Goal: Information Seeking & Learning: Check status

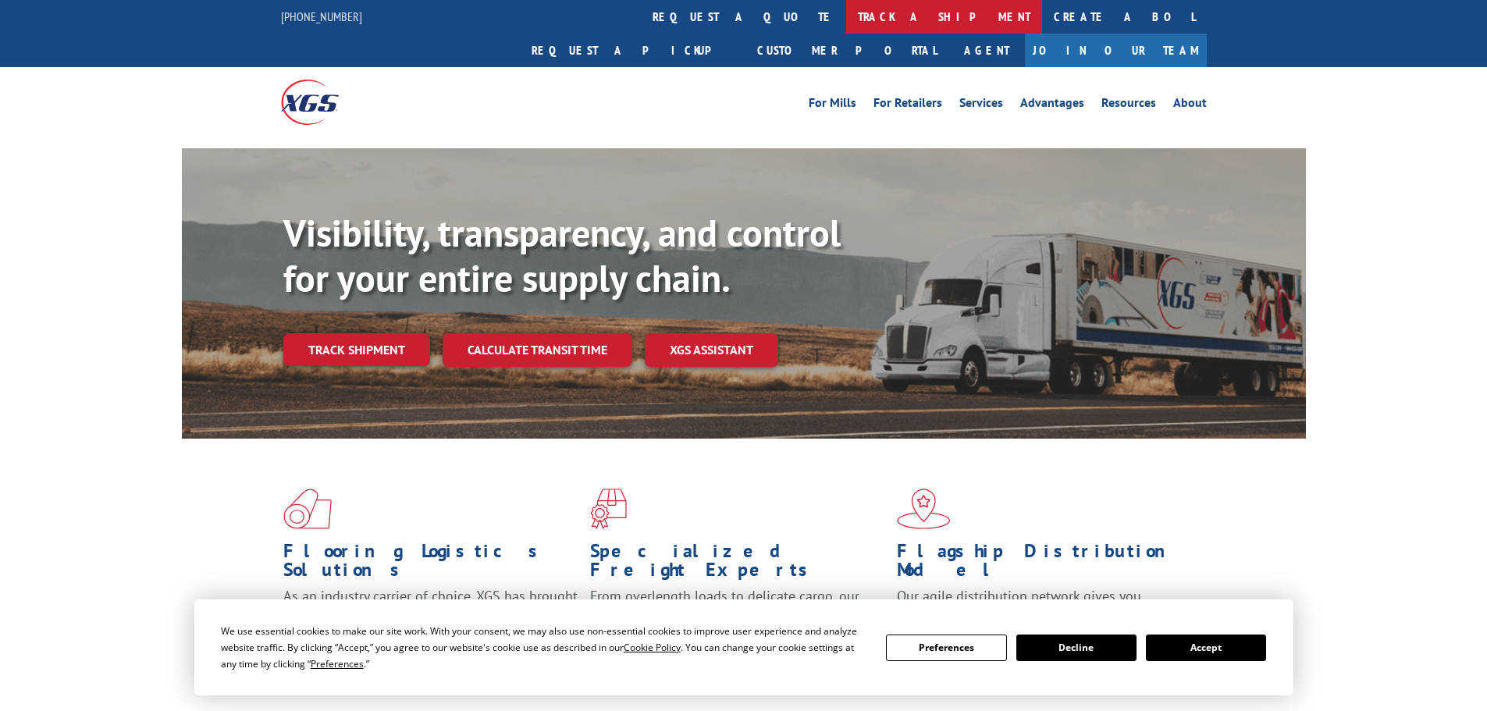
click at [846, 26] on link "track a shipment" at bounding box center [944, 17] width 196 height 34
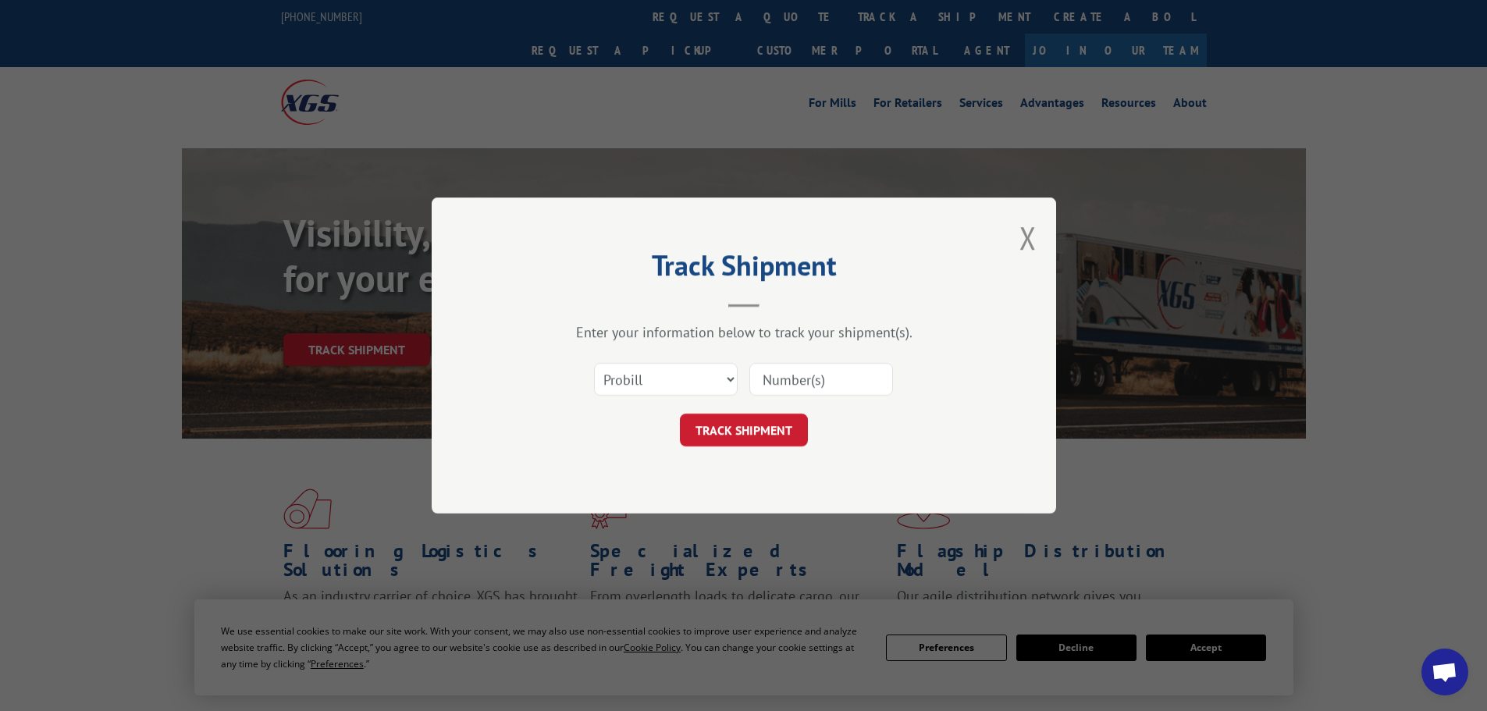
click at [802, 385] on input at bounding box center [821, 379] width 144 height 33
paste input "17496629"
type input "17496629"
click at [777, 424] on button "TRACK SHIPMENT" at bounding box center [744, 430] width 128 height 33
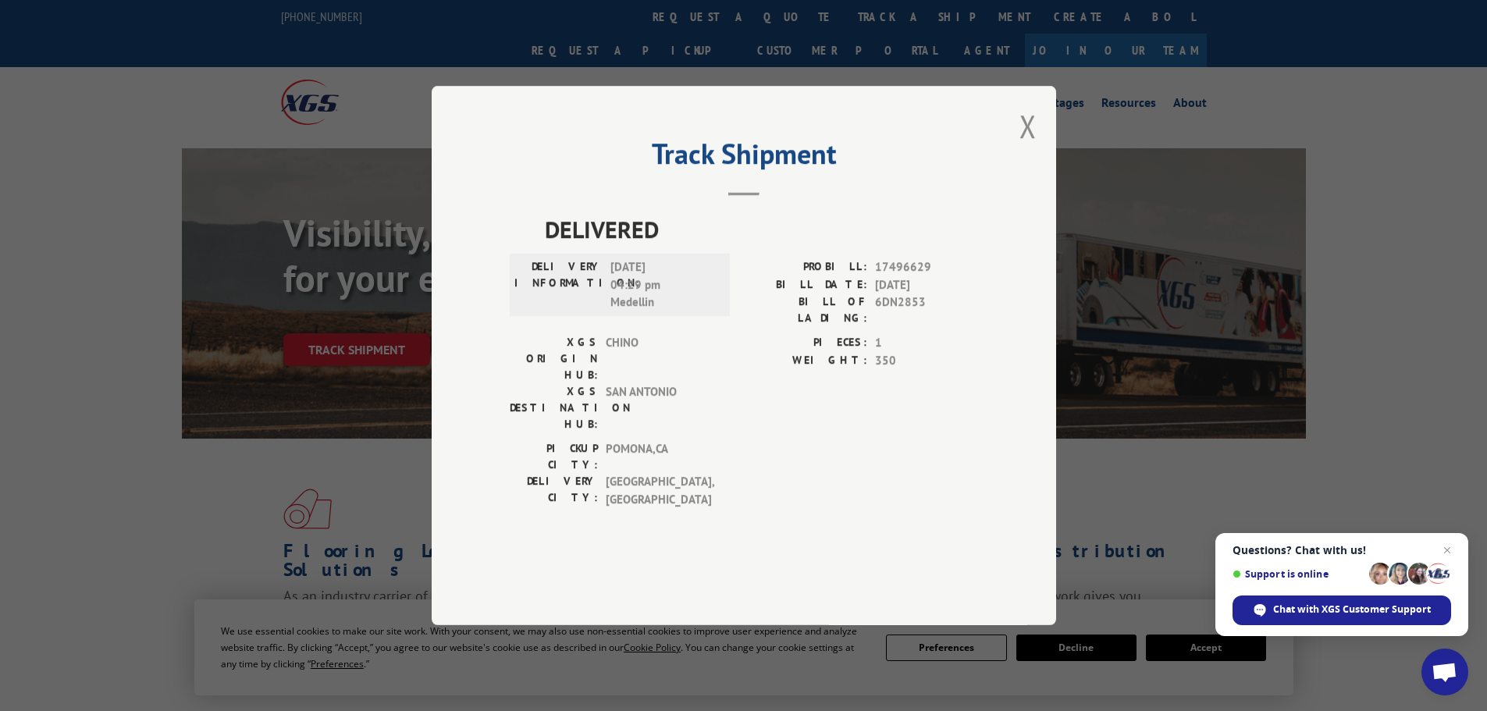
click at [1014, 170] on div "Track Shipment DELIVERED DELIVERY INFORMATION: [DATE] 04:29 pm Medellin PROBILL…" at bounding box center [744, 355] width 624 height 539
click at [1026, 147] on button "Close modal" at bounding box center [1027, 125] width 17 height 41
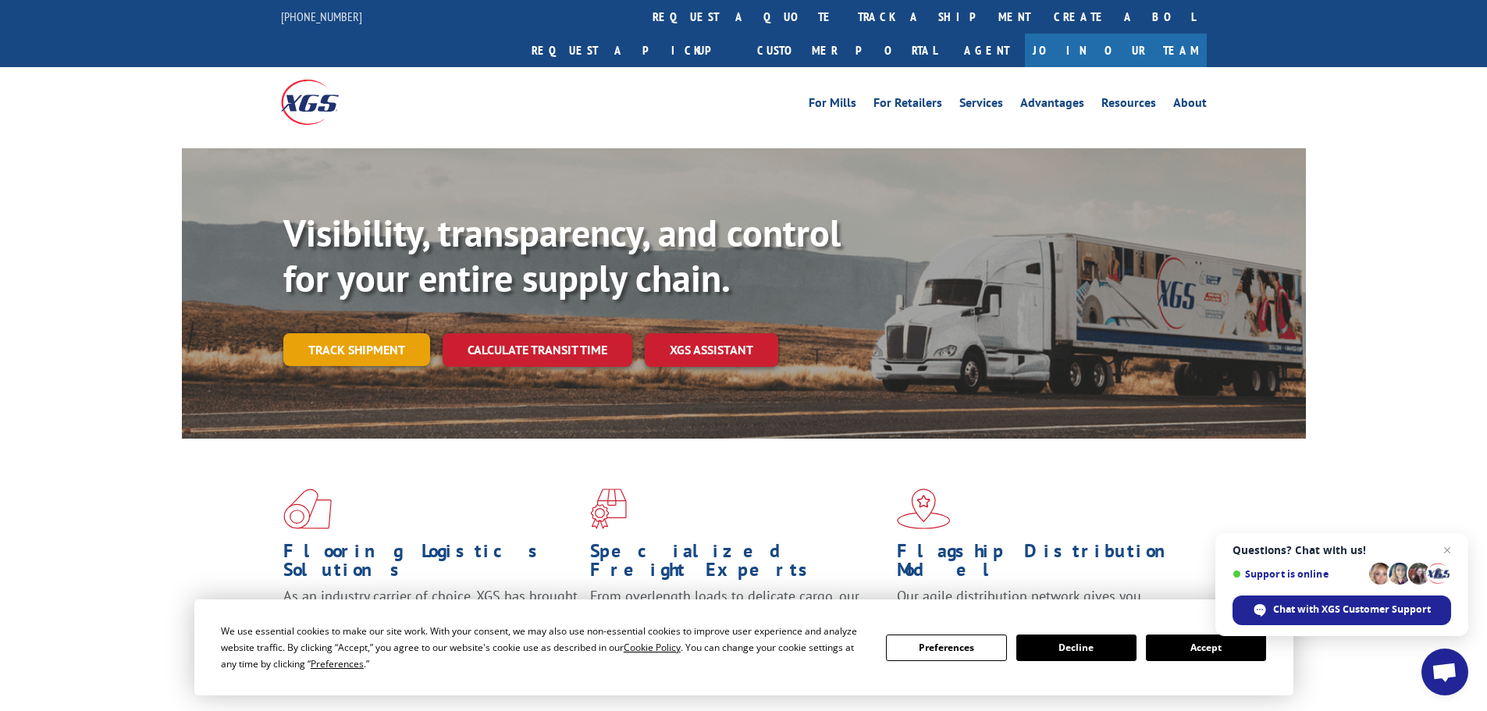
click at [408, 333] on link "Track shipment" at bounding box center [356, 349] width 147 height 33
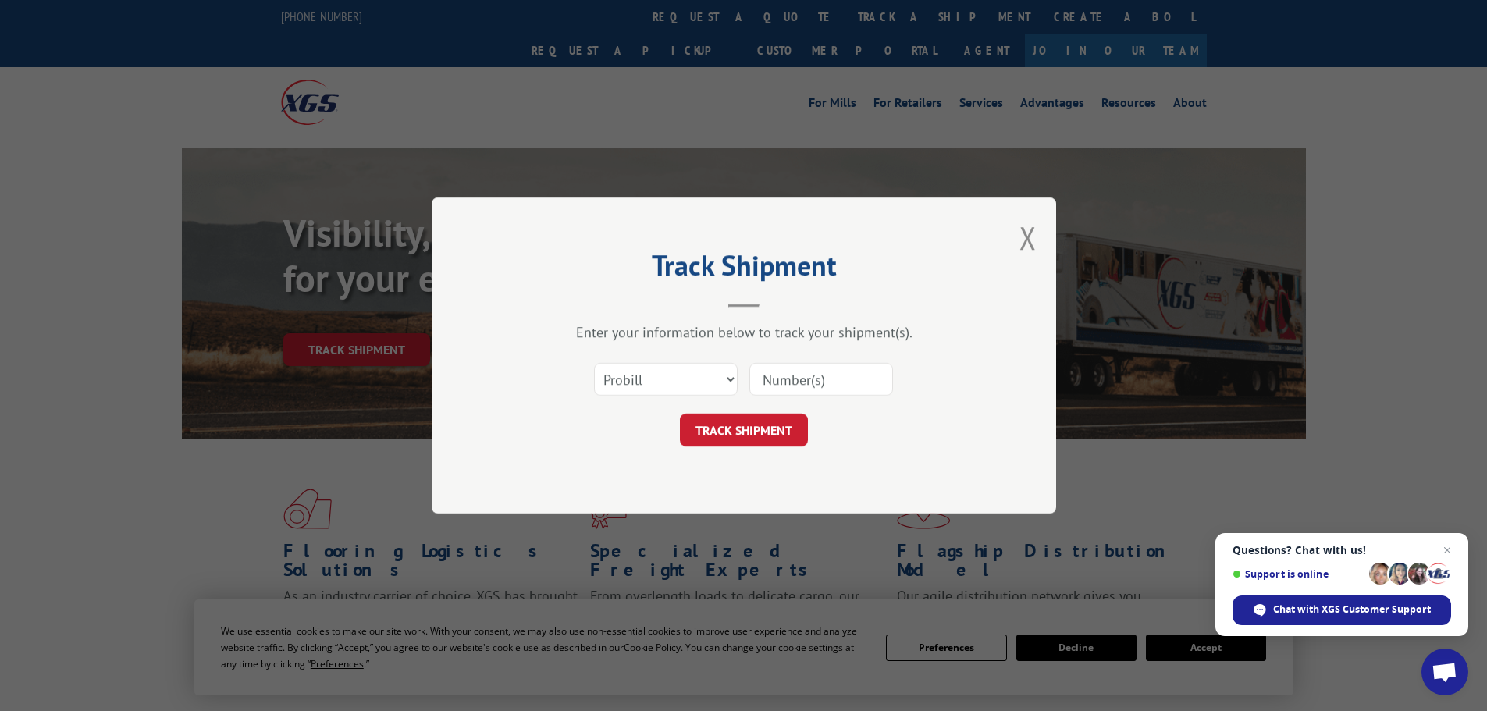
click at [784, 373] on input at bounding box center [821, 379] width 144 height 33
paste input "17496631"
click at [791, 381] on input "17496631" at bounding box center [821, 379] width 144 height 33
type input "17496631"
click at [791, 446] on button "TRACK SHIPMENT" at bounding box center [744, 430] width 128 height 33
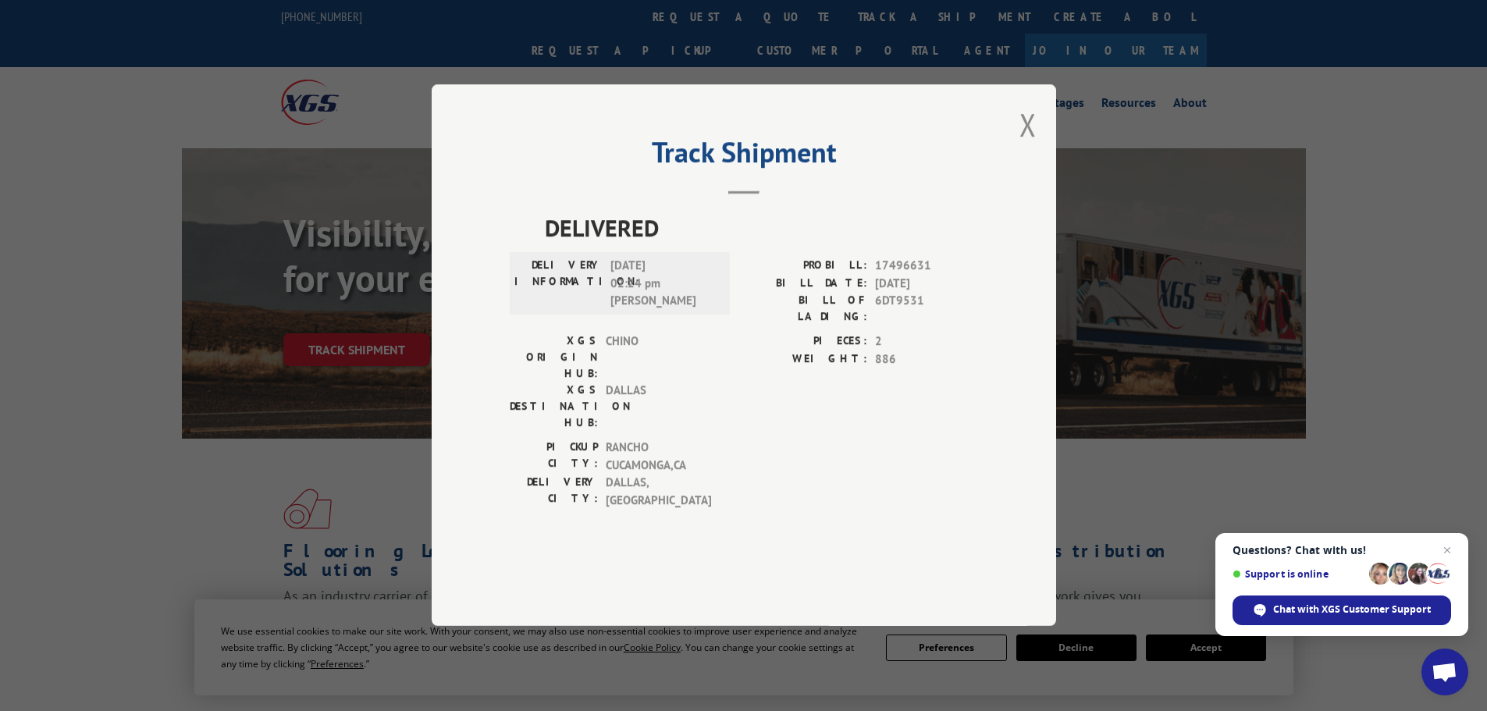
click at [1019, 165] on div "Track Shipment DELIVERED DELIVERY INFORMATION: [DATE] 02:24 pm [PERSON_NAME]: 1…" at bounding box center [744, 355] width 624 height 542
click at [1023, 145] on button "Close modal" at bounding box center [1027, 124] width 17 height 41
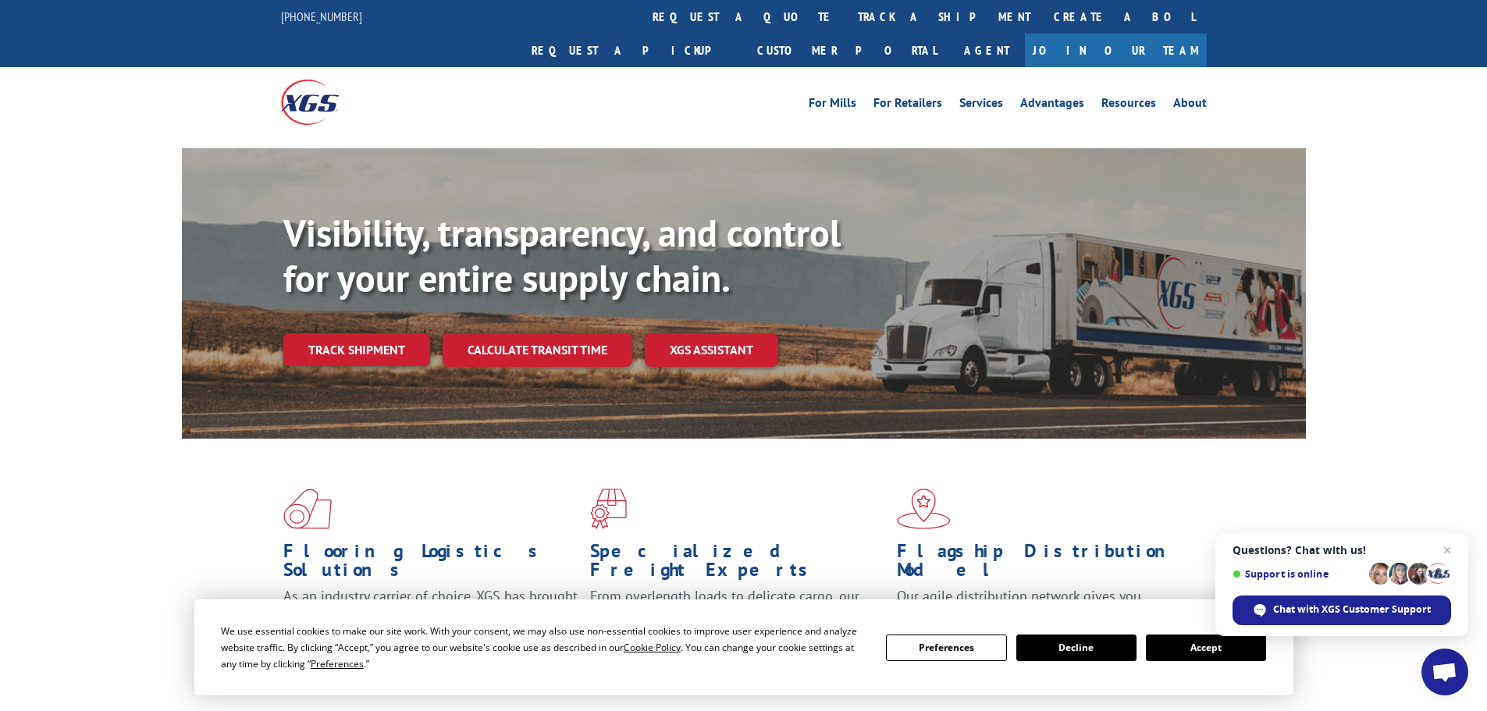
drag, startPoint x: 393, startPoint y: 315, endPoint x: 416, endPoint y: 315, distance: 22.6
click at [393, 333] on link "Track shipment" at bounding box center [356, 349] width 147 height 33
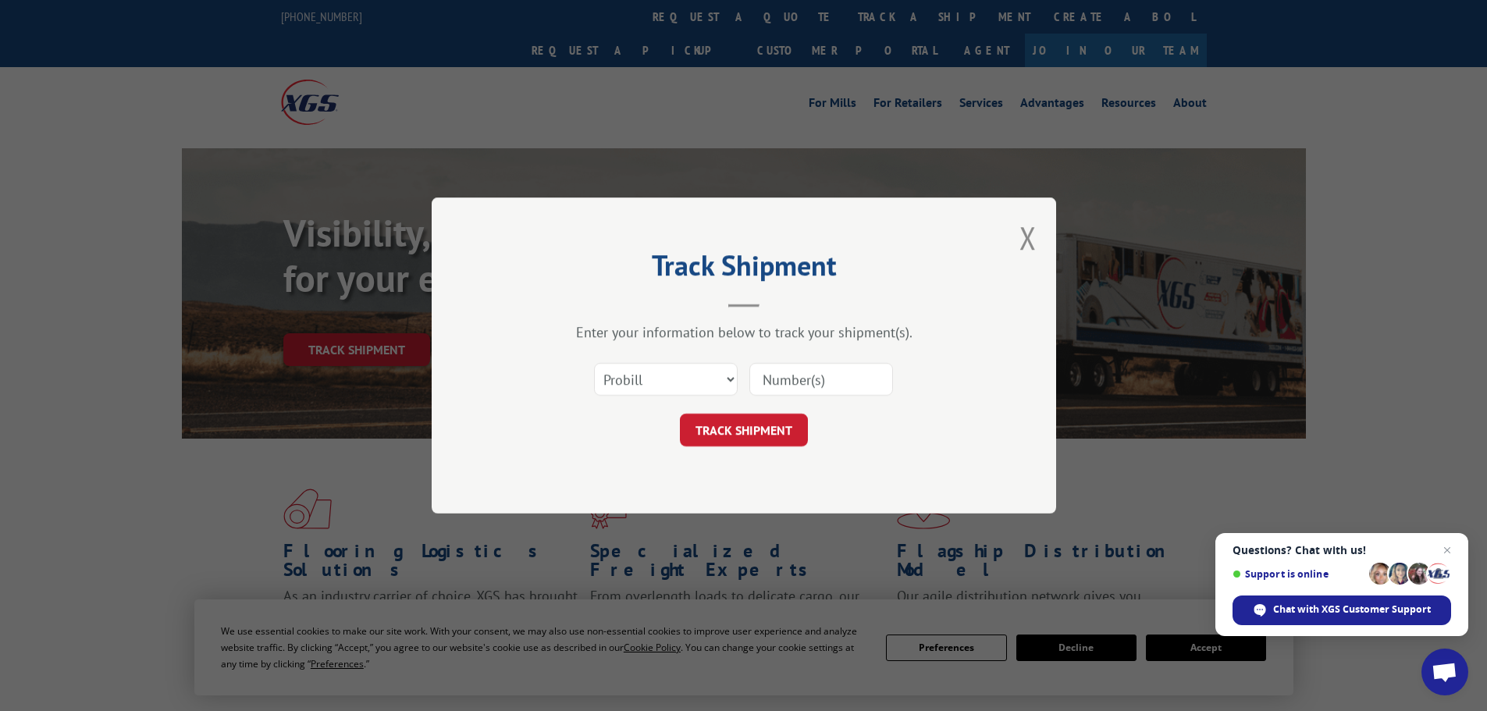
click at [811, 391] on input at bounding box center [821, 379] width 144 height 33
paste input "17496631"
type input "17496631"
click at [774, 425] on button "TRACK SHIPMENT" at bounding box center [744, 430] width 128 height 33
